Goal: Task Accomplishment & Management: Manage account settings

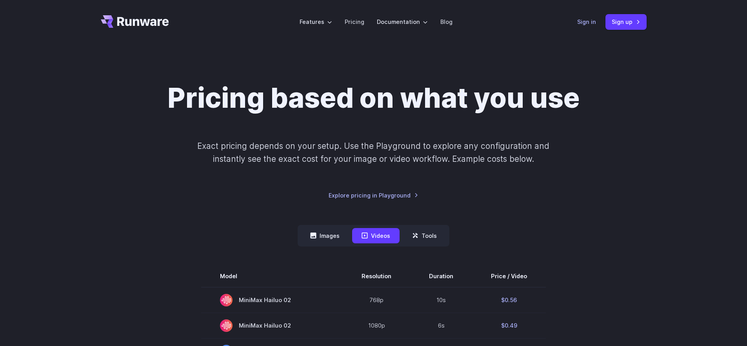
click at [589, 24] on link "Sign in" at bounding box center [586, 21] width 19 height 9
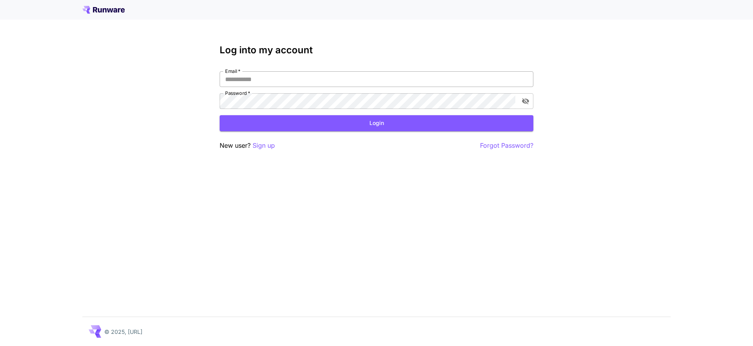
click at [378, 76] on input "Email   *" at bounding box center [377, 79] width 314 height 16
type input "**********"
click at [310, 127] on button "Login" at bounding box center [377, 123] width 314 height 16
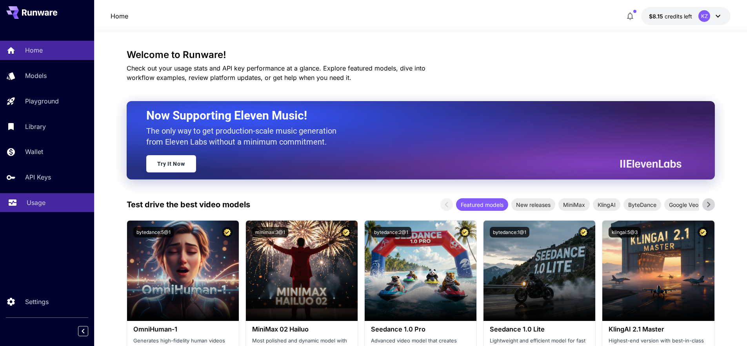
click at [31, 199] on p "Usage" at bounding box center [36, 202] width 19 height 9
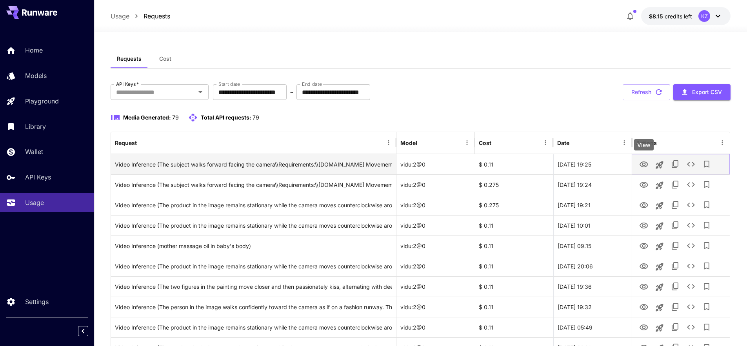
click at [645, 166] on icon "View" at bounding box center [643, 165] width 9 height 6
